Goal: Information Seeking & Learning: Learn about a topic

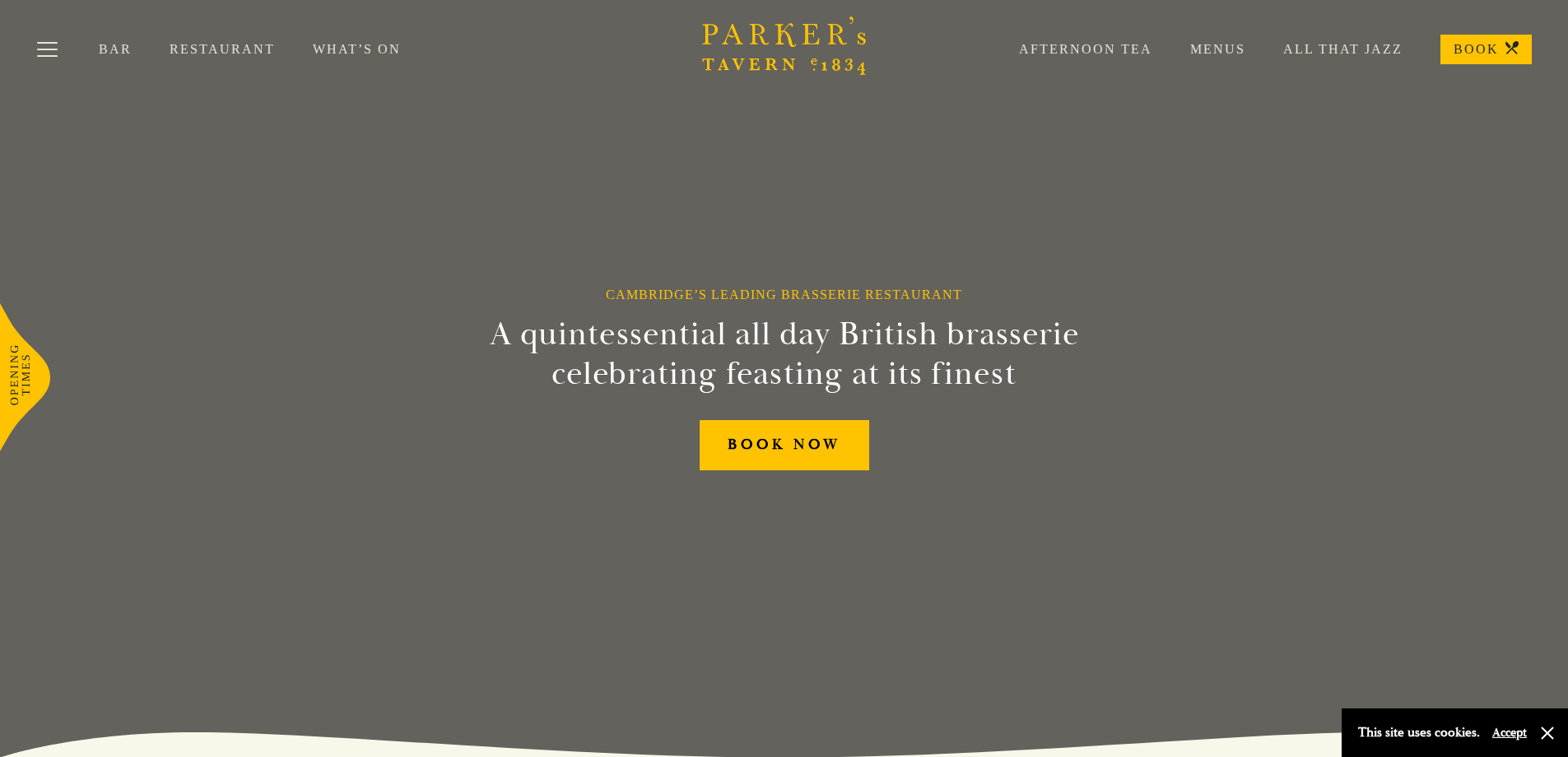
click at [242, 49] on link "Restaurant" at bounding box center [241, 49] width 143 height 16
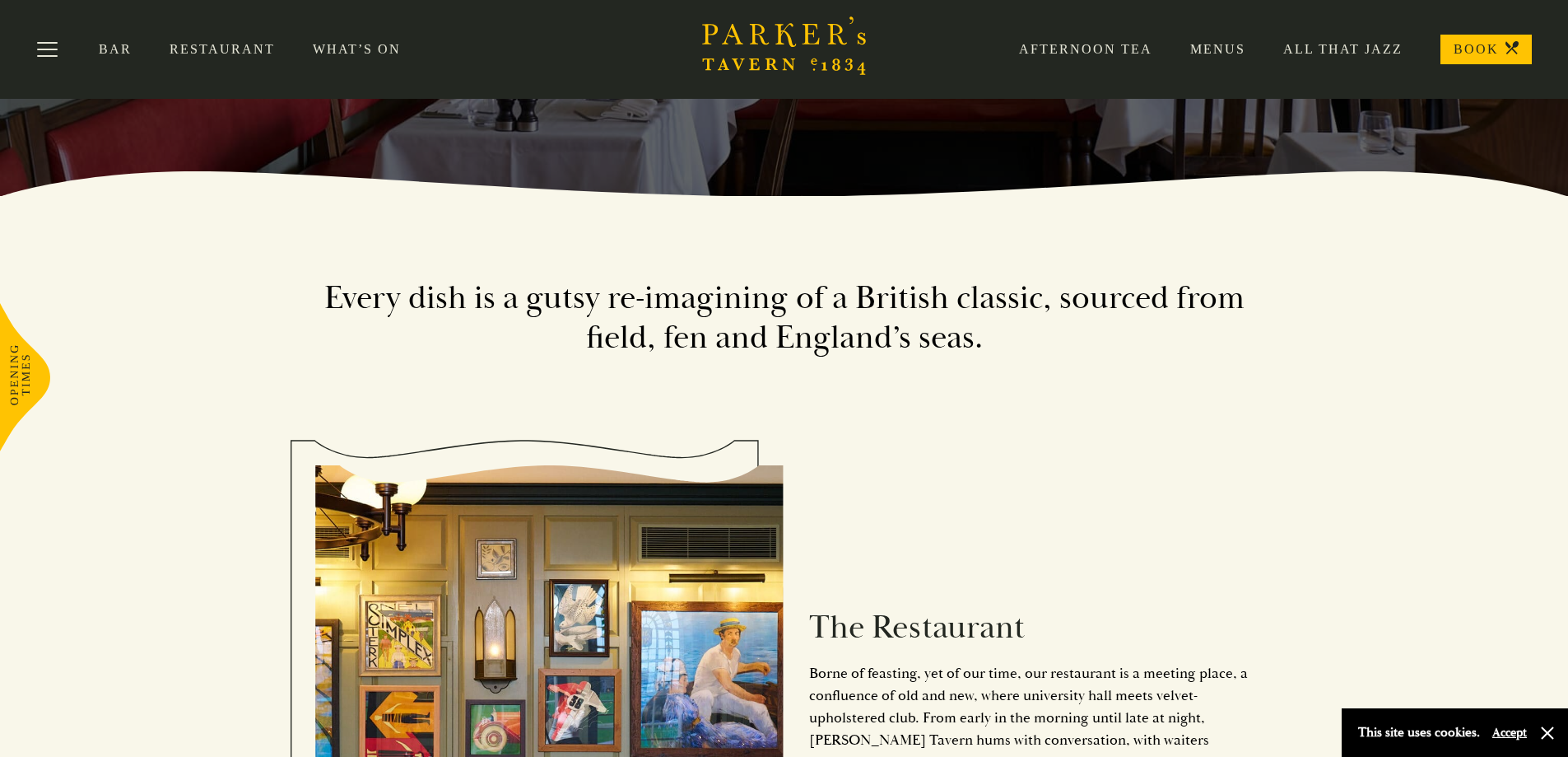
scroll to position [247, 0]
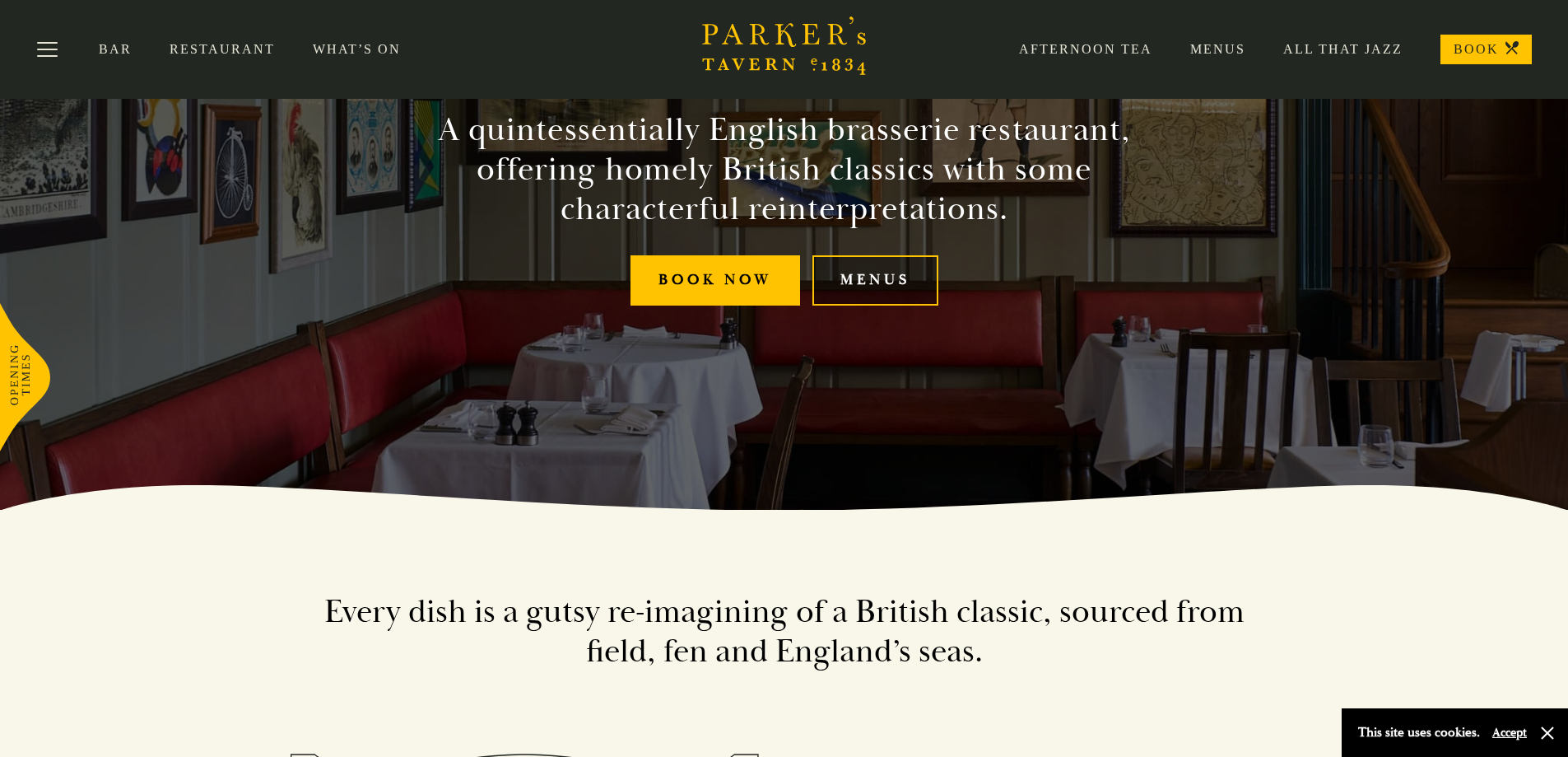
click at [847, 289] on link "Menus" at bounding box center [875, 281] width 126 height 50
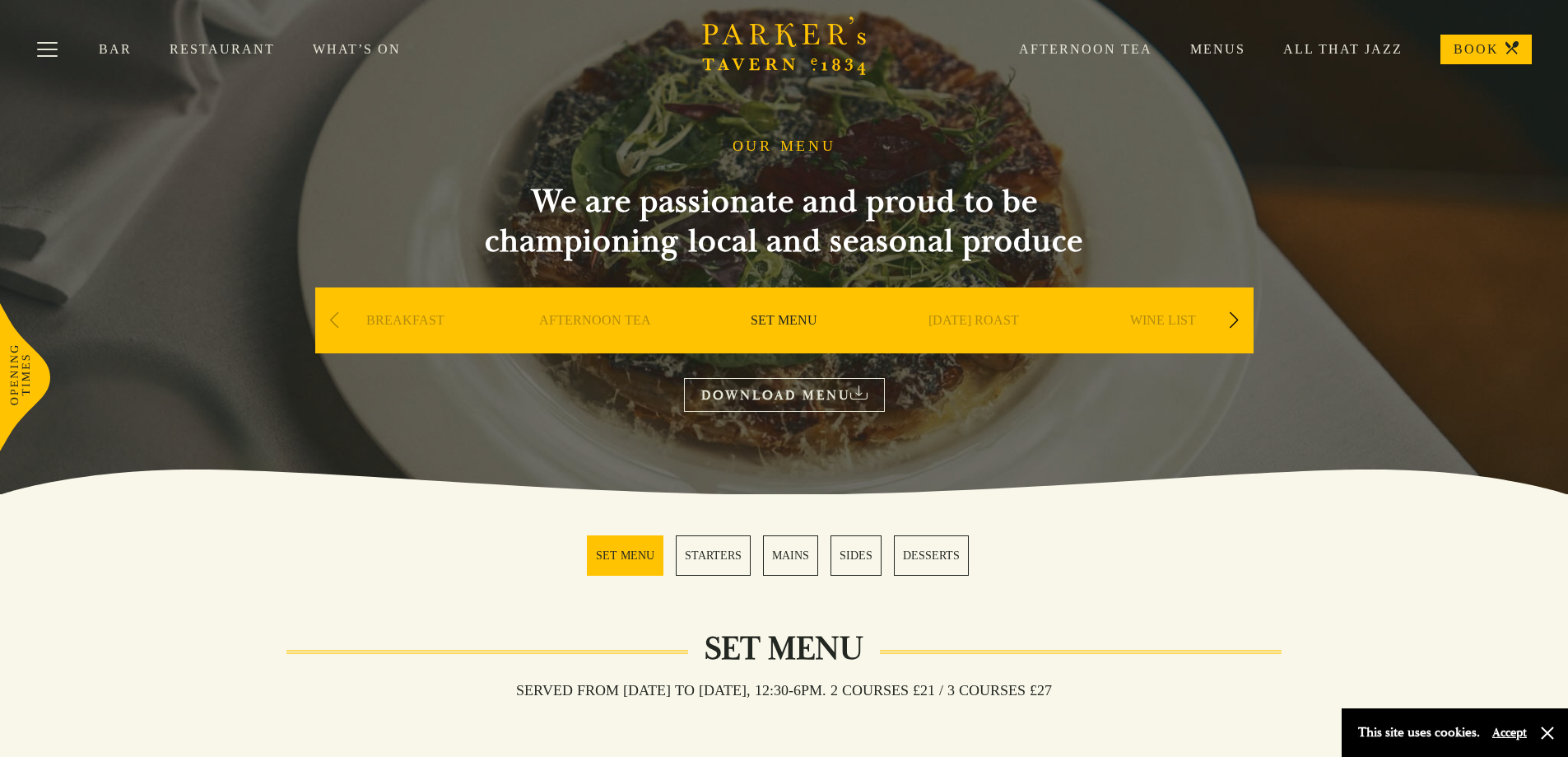
click at [379, 318] on link "BREAKFAST" at bounding box center [404, 345] width 78 height 66
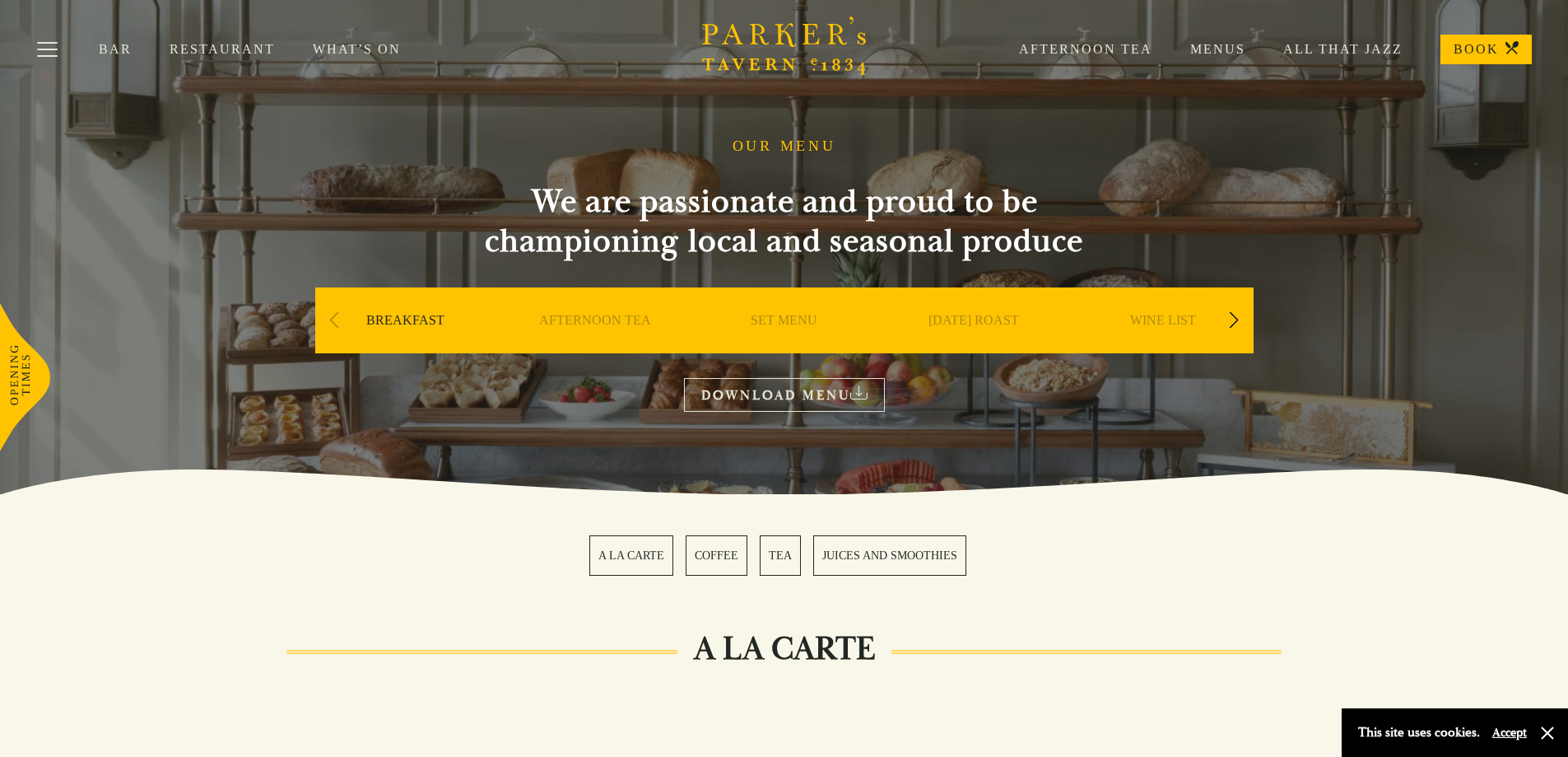
click at [1238, 324] on div "Next slide" at bounding box center [1234, 321] width 22 height 37
click at [1236, 322] on div "Next slide" at bounding box center [1234, 321] width 22 height 37
click at [1230, 317] on div "Next slide" at bounding box center [1234, 321] width 22 height 37
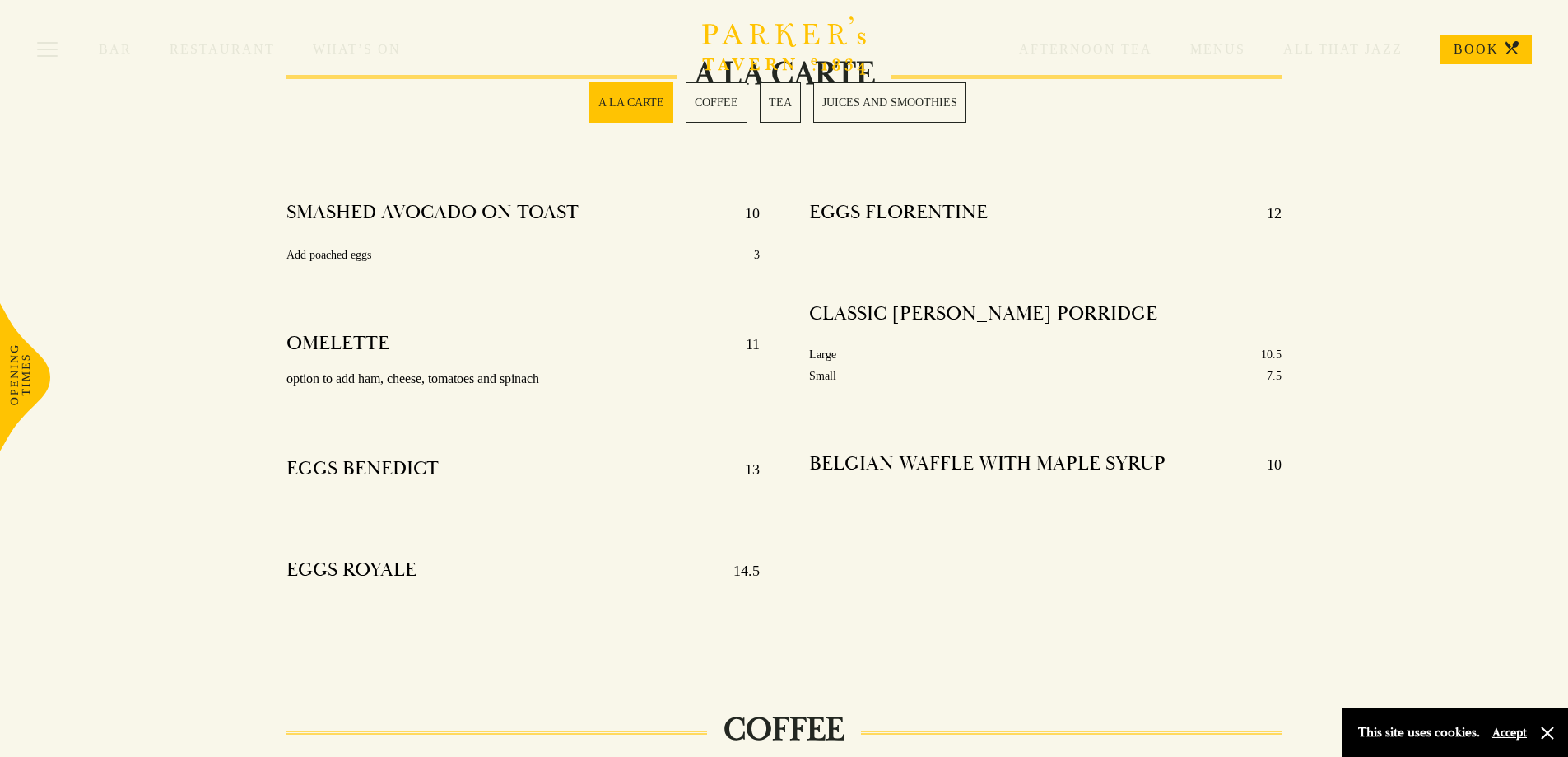
scroll to position [576, 0]
